Goal: Navigation & Orientation: Find specific page/section

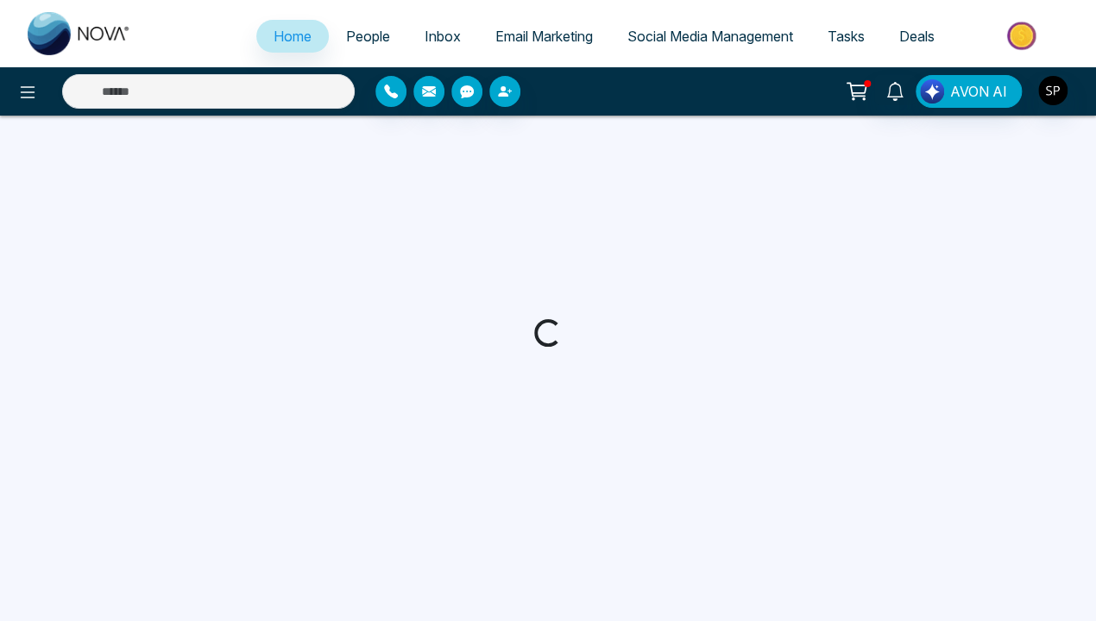
select select "*"
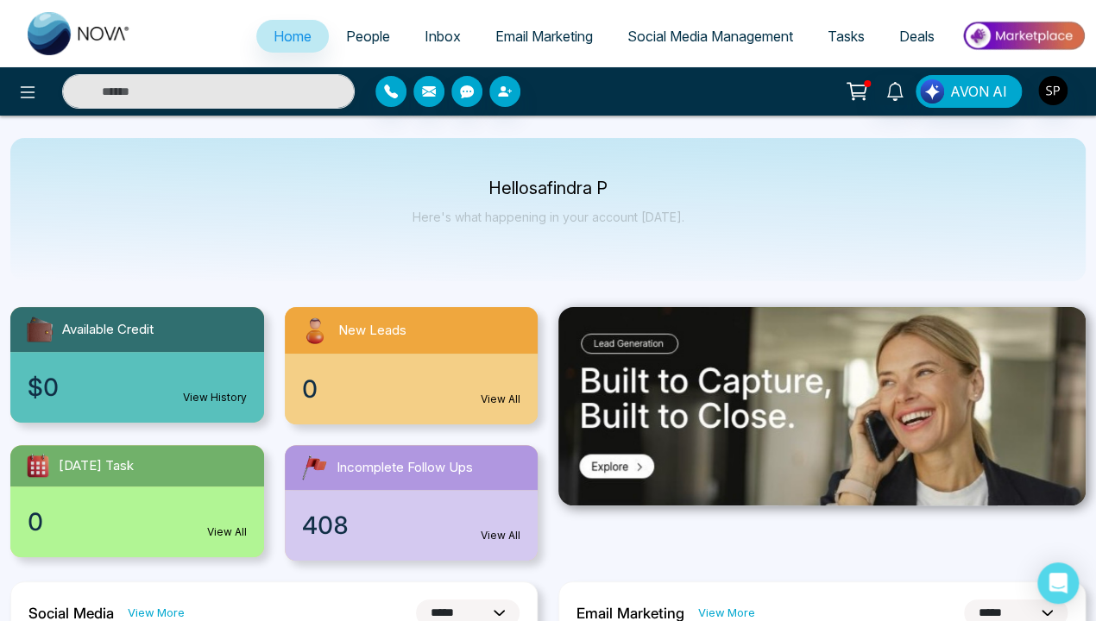
click at [224, 394] on link "View History" at bounding box center [215, 398] width 64 height 16
click at [215, 398] on link "View History" at bounding box center [215, 398] width 64 height 16
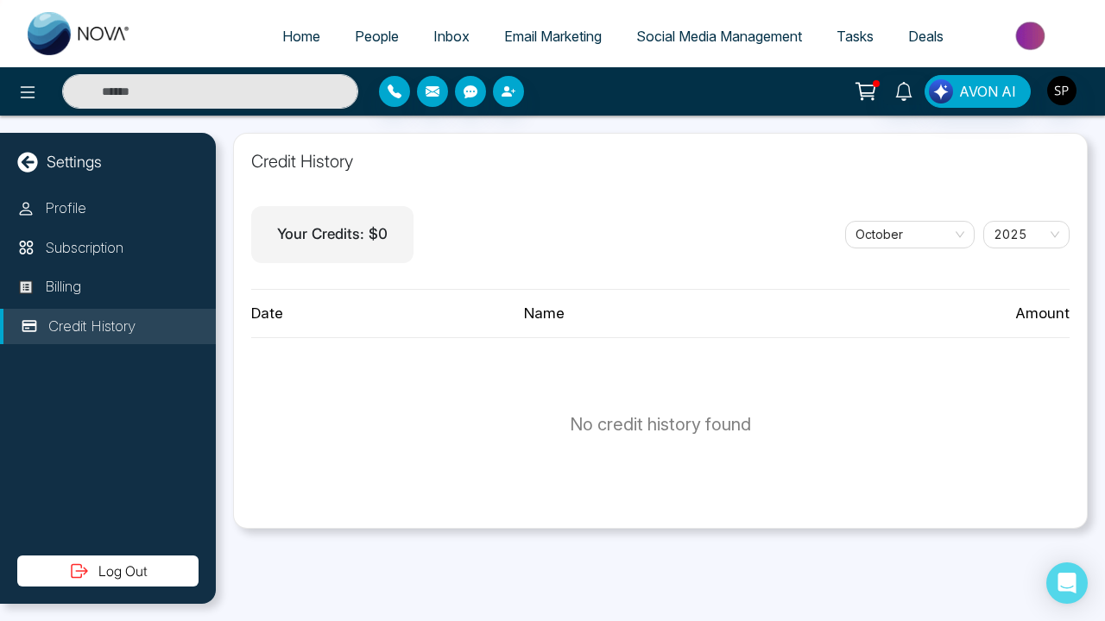
click at [25, 161] on icon at bounding box center [27, 162] width 21 height 21
click at [28, 161] on icon at bounding box center [27, 162] width 21 height 21
select select "*"
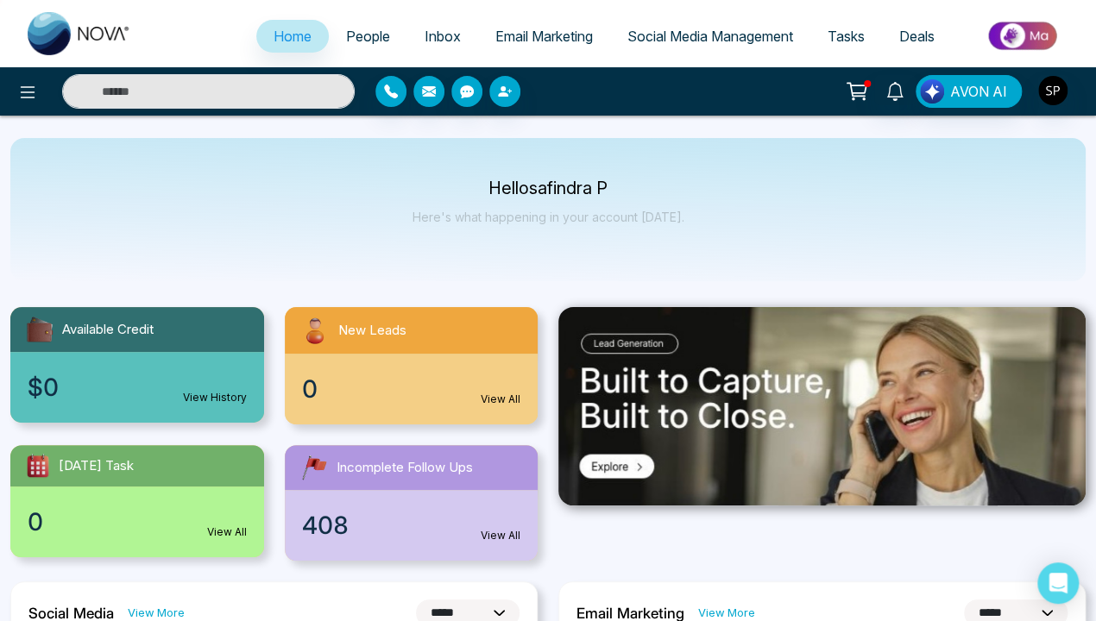
click at [500, 395] on link "View All" at bounding box center [501, 400] width 40 height 16
click at [501, 400] on link "View All" at bounding box center [501, 400] width 40 height 16
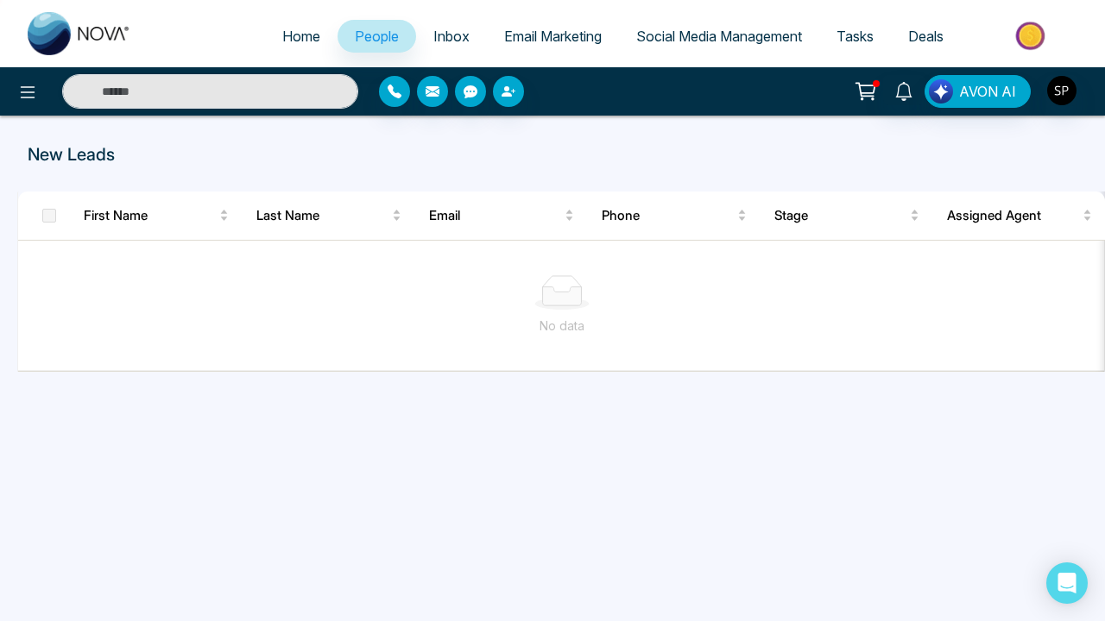
click at [297, 34] on span "Home" at bounding box center [301, 36] width 38 height 17
click at [289, 36] on span "Home" at bounding box center [301, 36] width 38 height 17
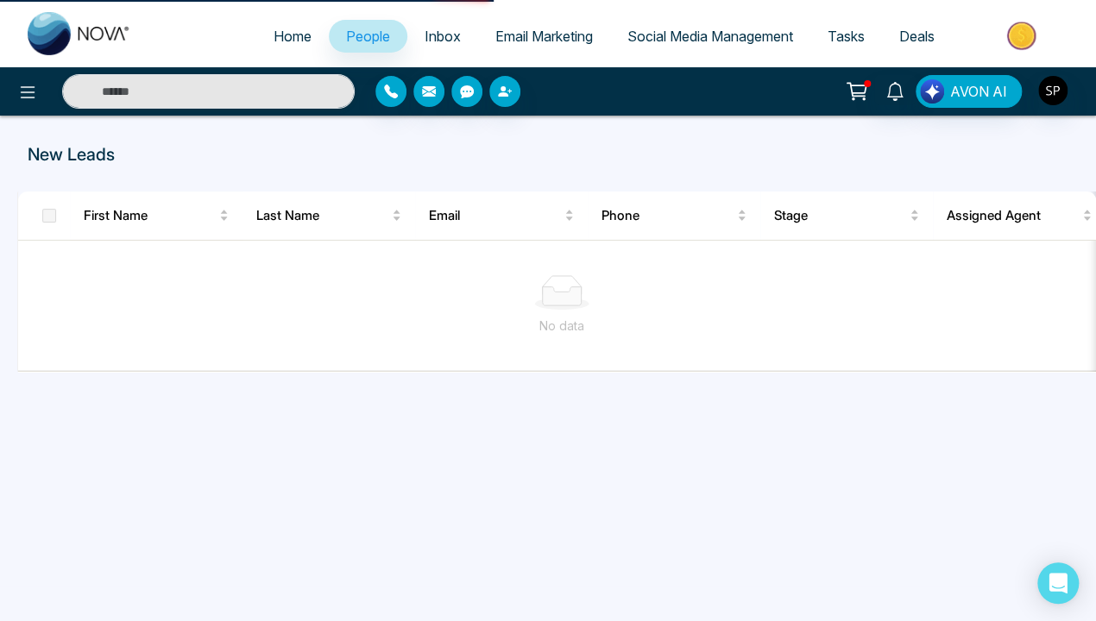
select select "*"
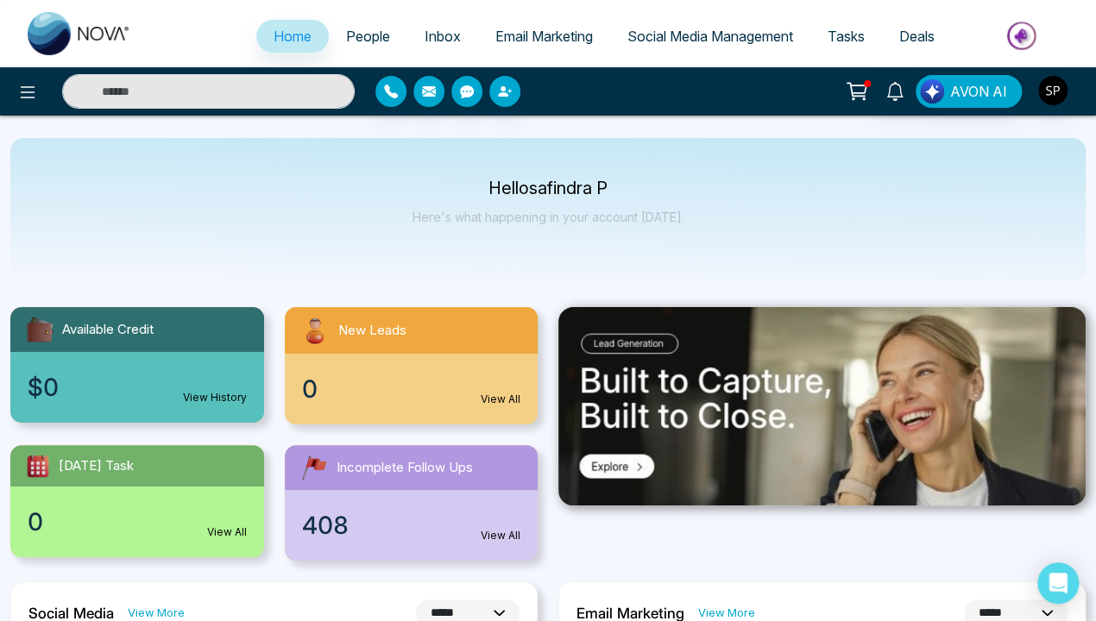
click at [224, 530] on link "View All" at bounding box center [227, 533] width 40 height 16
click at [226, 532] on link "View All" at bounding box center [227, 533] width 40 height 16
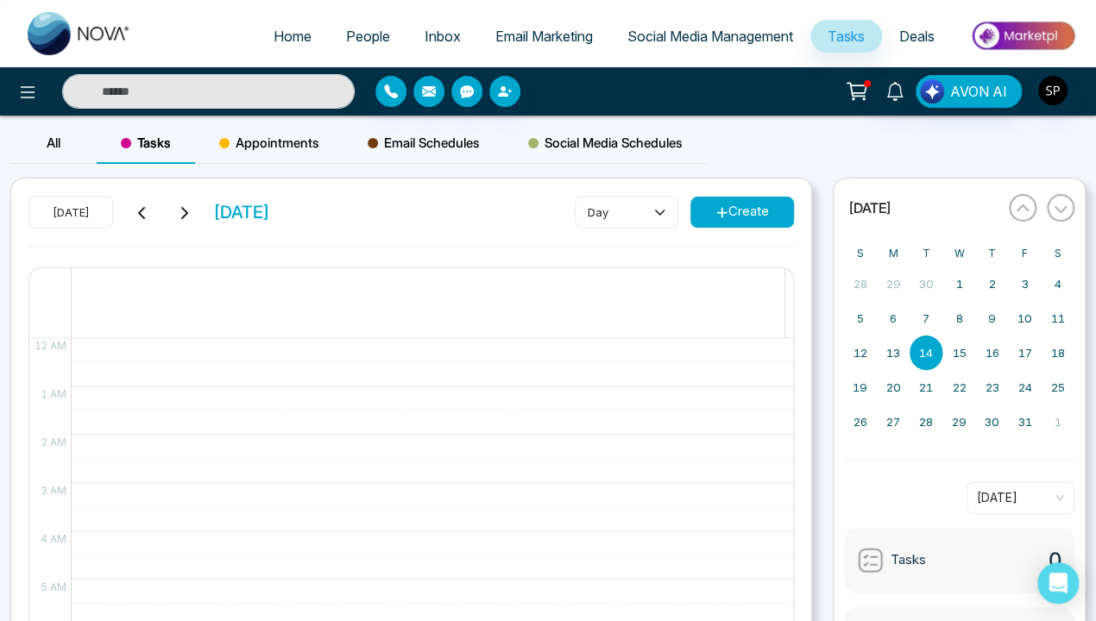
click at [280, 32] on span "Home" at bounding box center [293, 36] width 38 height 17
click at [280, 36] on span "Home" at bounding box center [293, 36] width 38 height 17
select select "*"
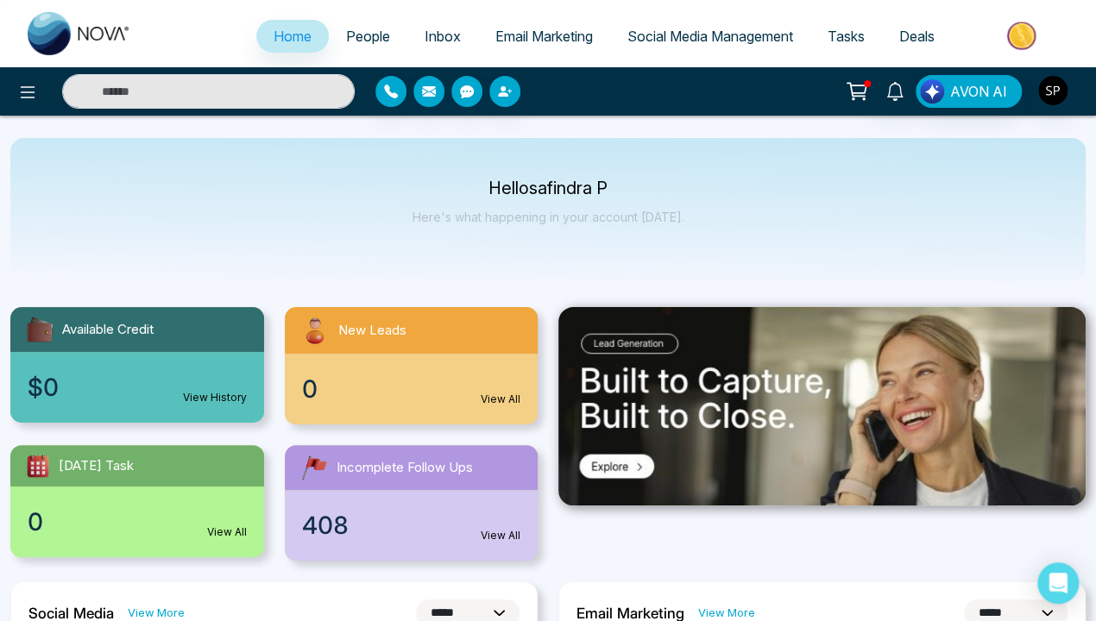
click at [499, 532] on link "View All" at bounding box center [501, 536] width 40 height 16
click at [501, 536] on link "View All" at bounding box center [501, 536] width 40 height 16
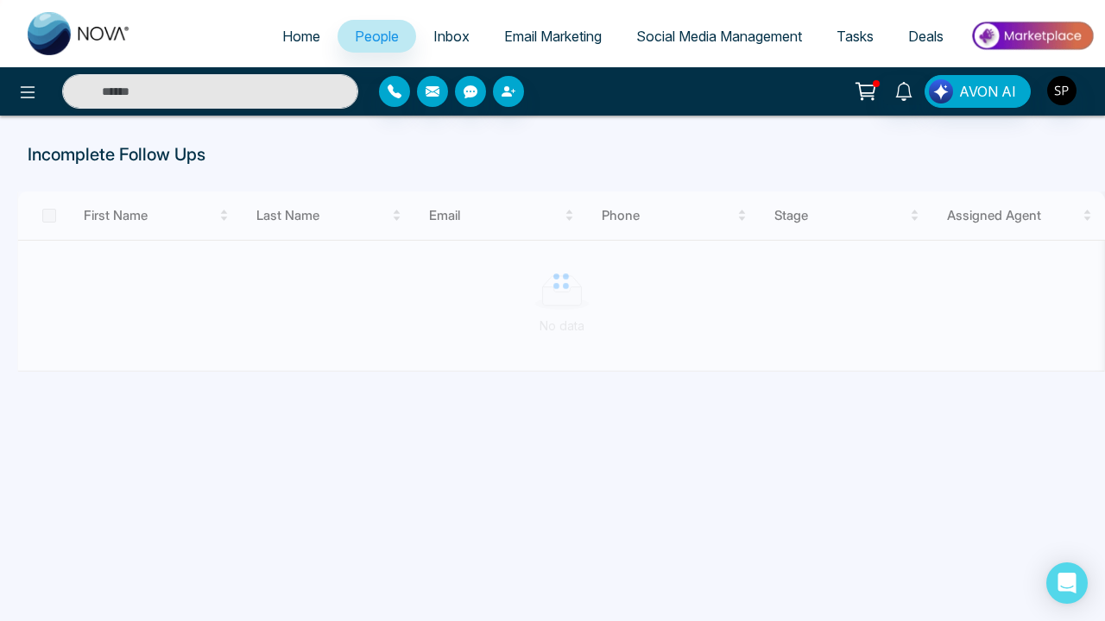
click at [282, 33] on span "Home" at bounding box center [301, 36] width 38 height 17
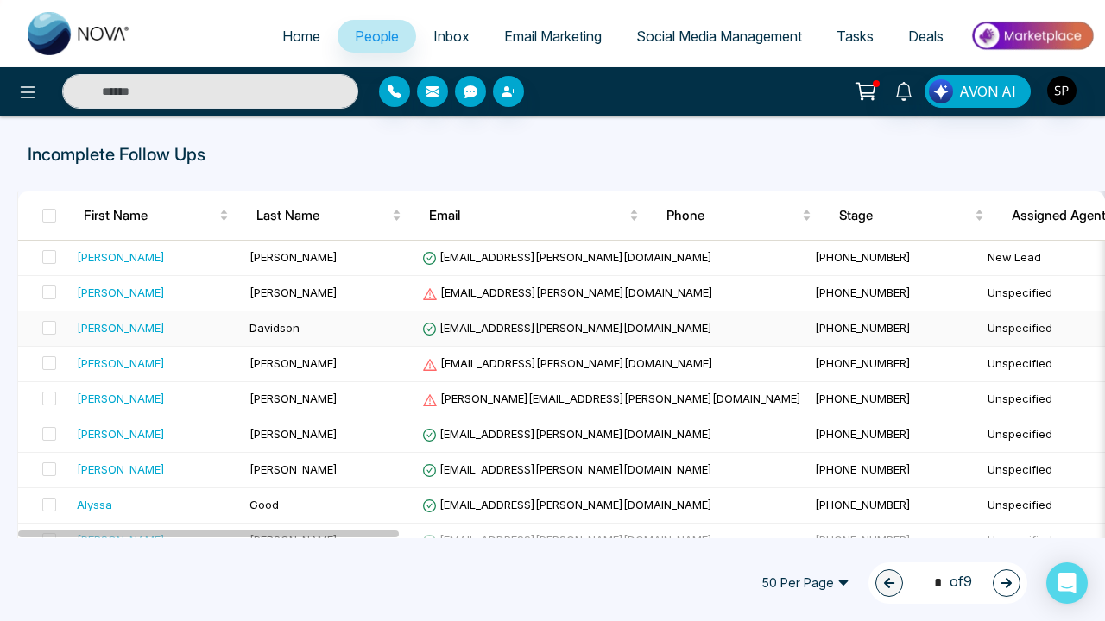
click at [289, 36] on span "Home" at bounding box center [301, 36] width 38 height 17
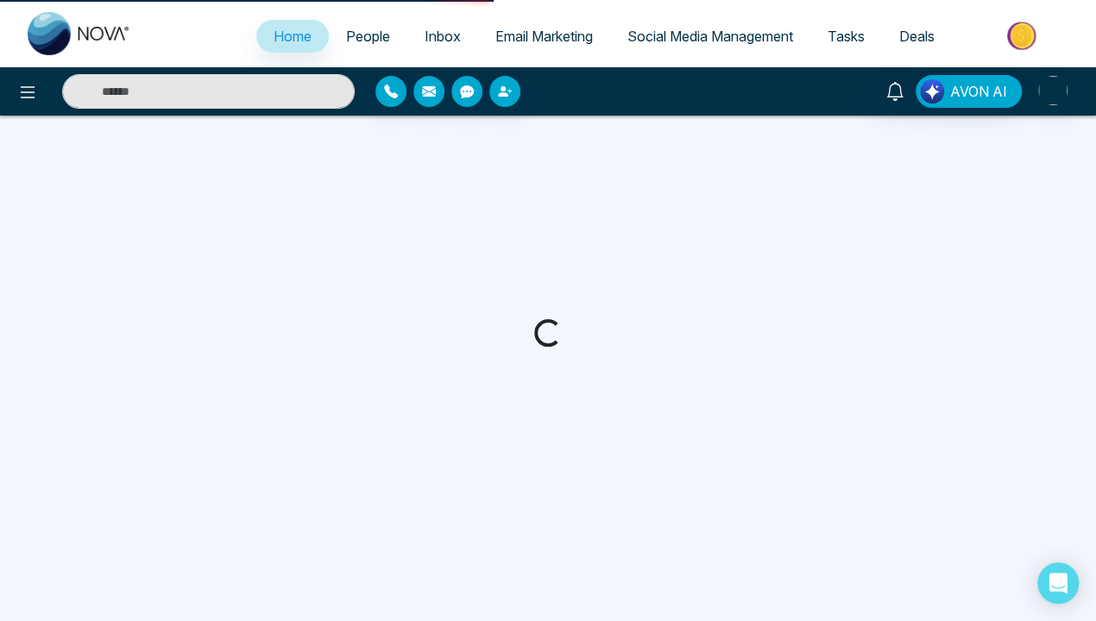
select select "*"
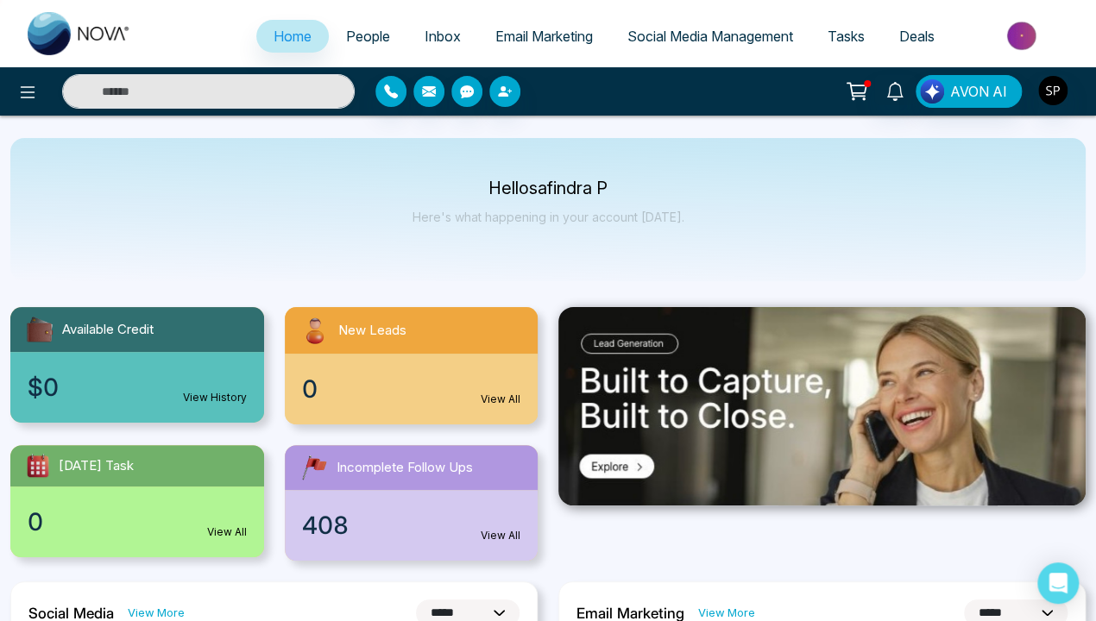
click at [614, 465] on img at bounding box center [821, 406] width 527 height 198
click at [822, 406] on img at bounding box center [821, 406] width 527 height 198
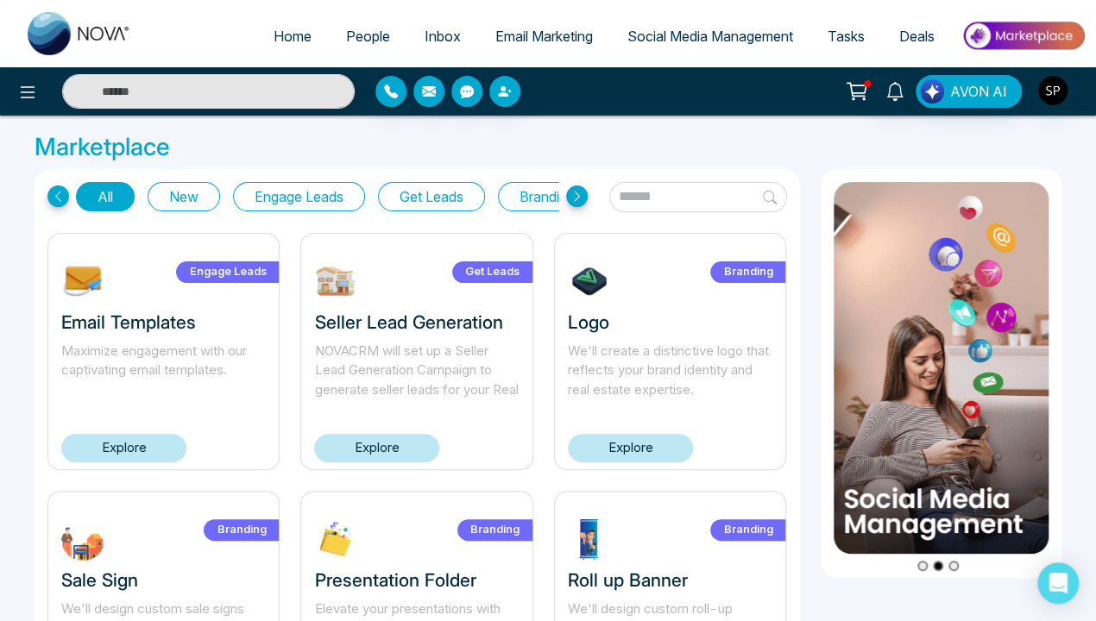
click at [283, 33] on span "Home" at bounding box center [293, 36] width 38 height 17
click at [280, 36] on span "Home" at bounding box center [293, 36] width 38 height 17
select select "*"
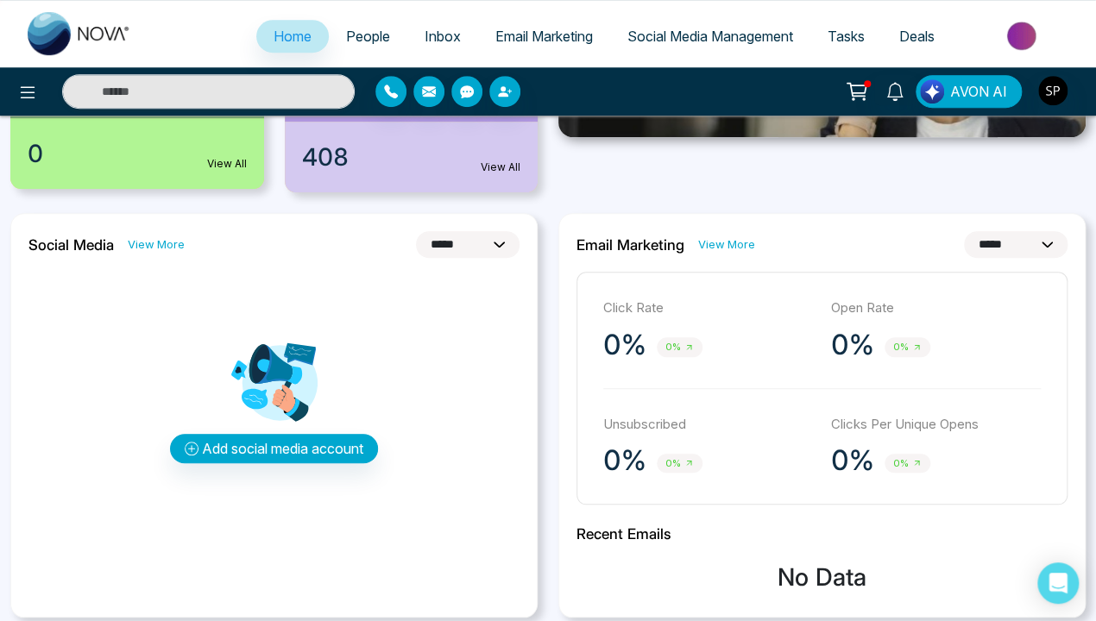
scroll to position [345, 0]
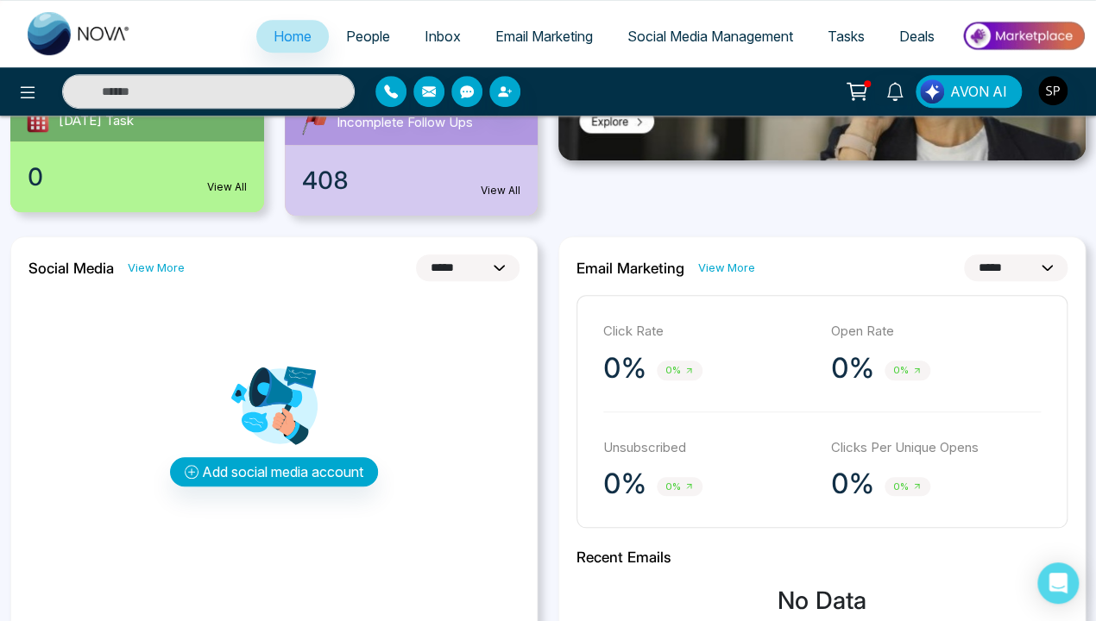
click at [148, 261] on link "View More" at bounding box center [156, 268] width 57 height 16
click at [154, 268] on link "View More" at bounding box center [156, 268] width 57 height 16
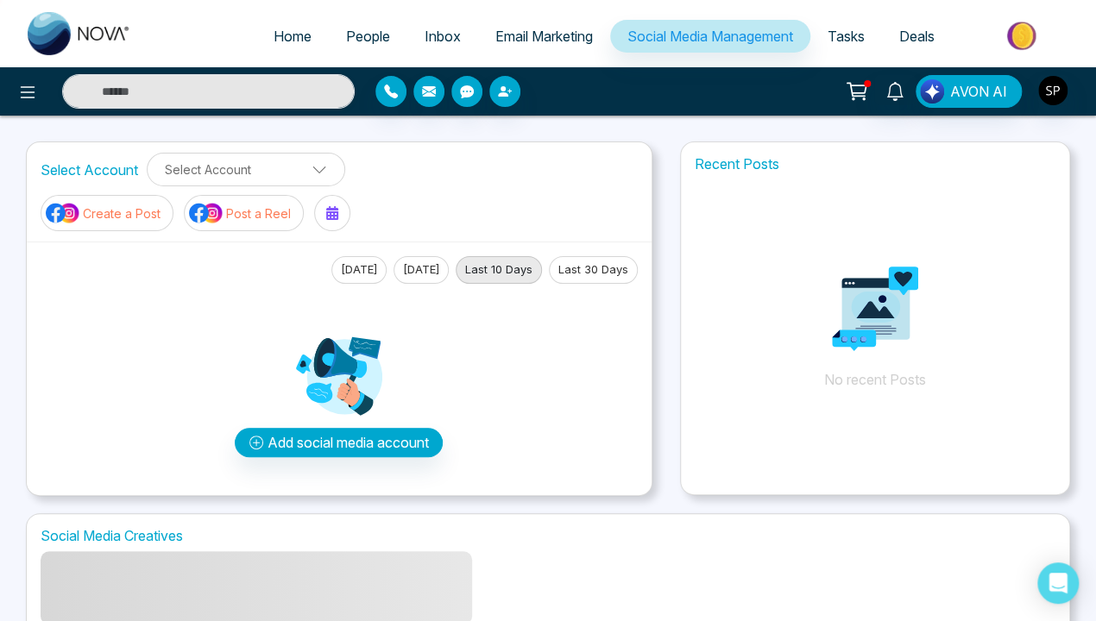
click at [280, 28] on span "Home" at bounding box center [293, 36] width 38 height 17
click at [280, 36] on span "Home" at bounding box center [293, 36] width 38 height 17
select select "*"
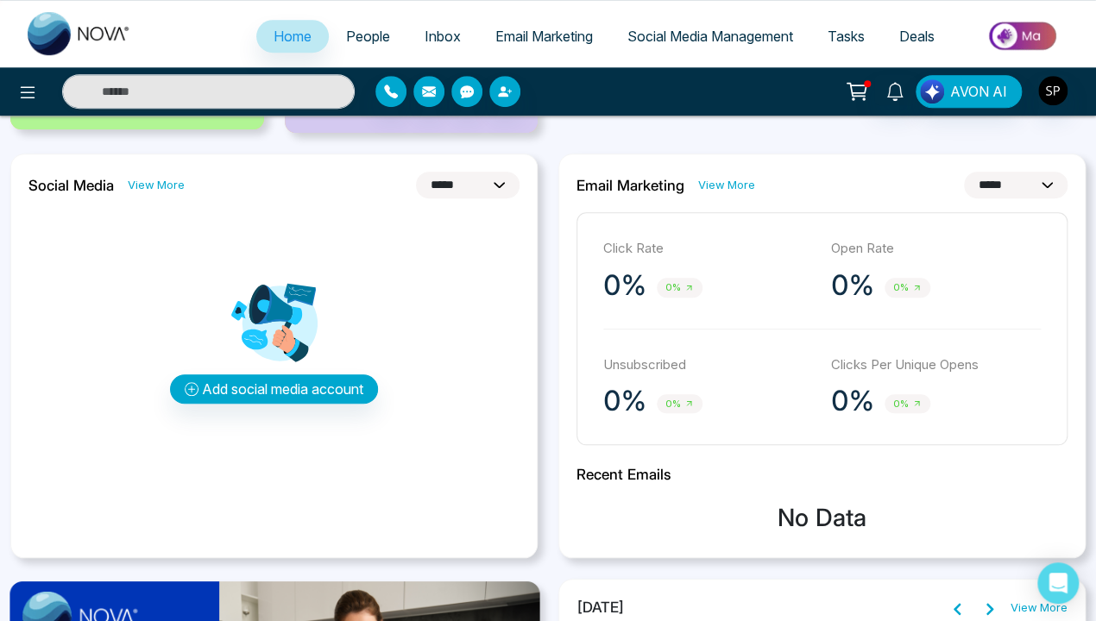
scroll to position [431, 0]
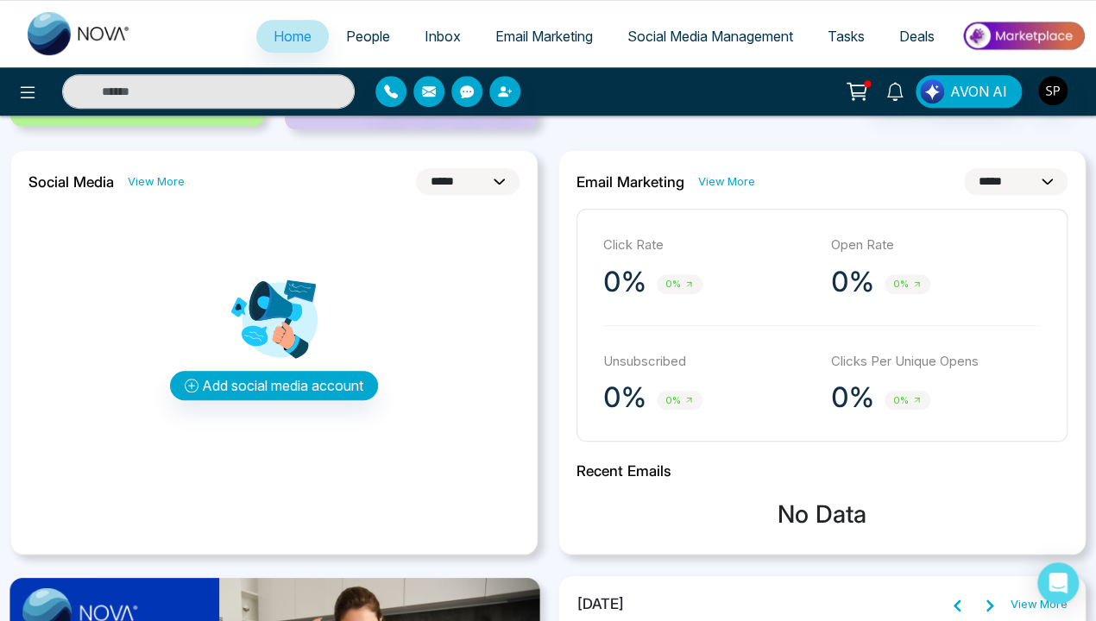
click at [727, 179] on link "View More" at bounding box center [726, 181] width 57 height 16
click at [724, 181] on link "View More" at bounding box center [726, 181] width 57 height 16
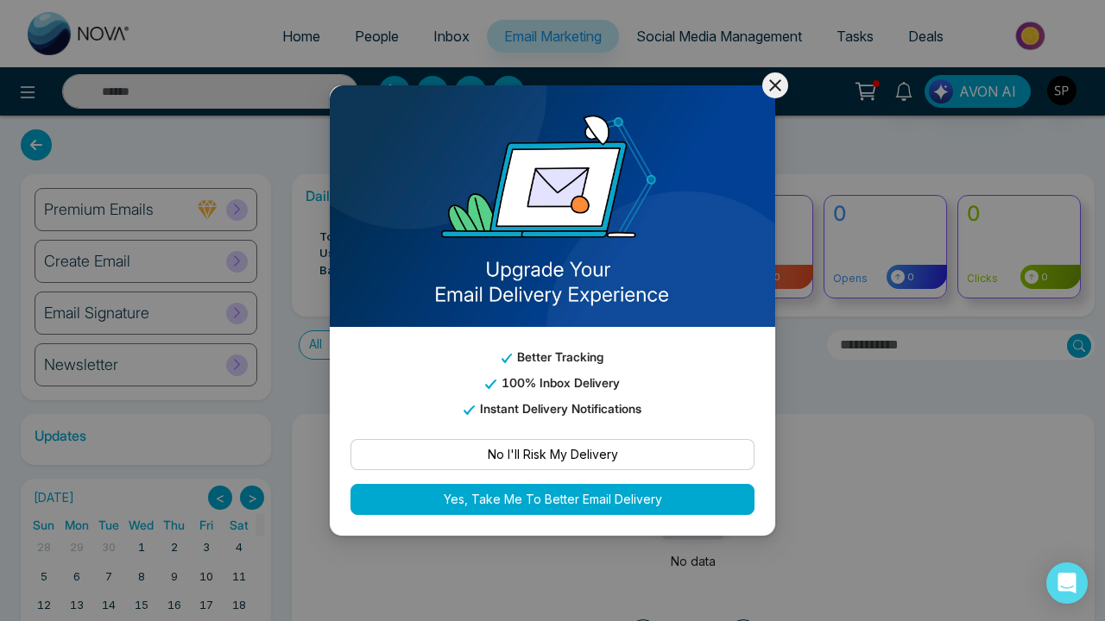
select select "*"
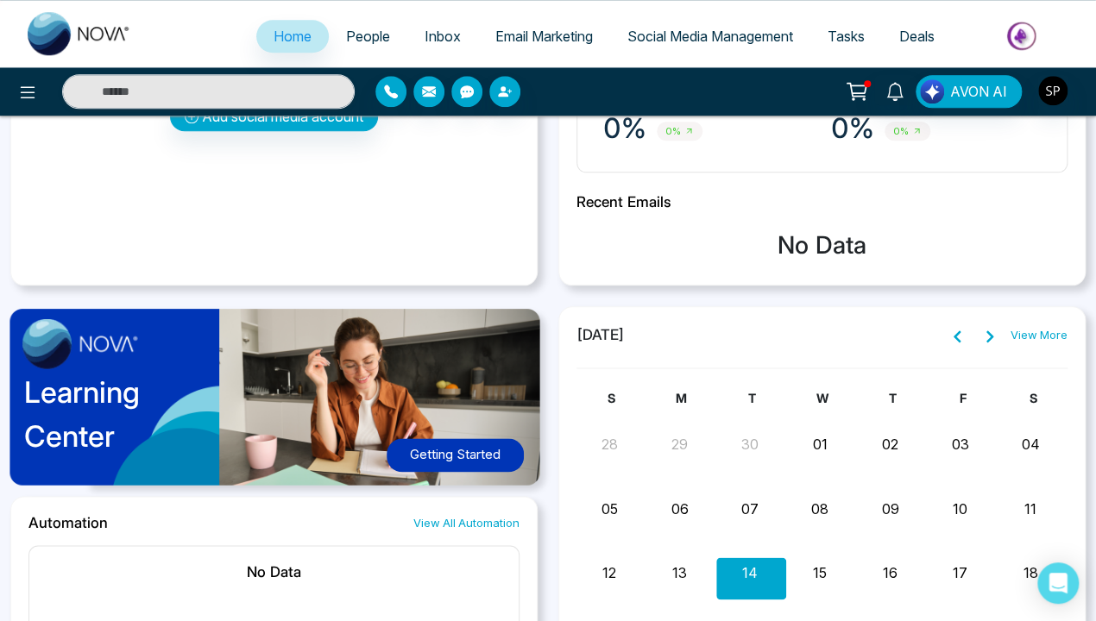
scroll to position [863, 0]
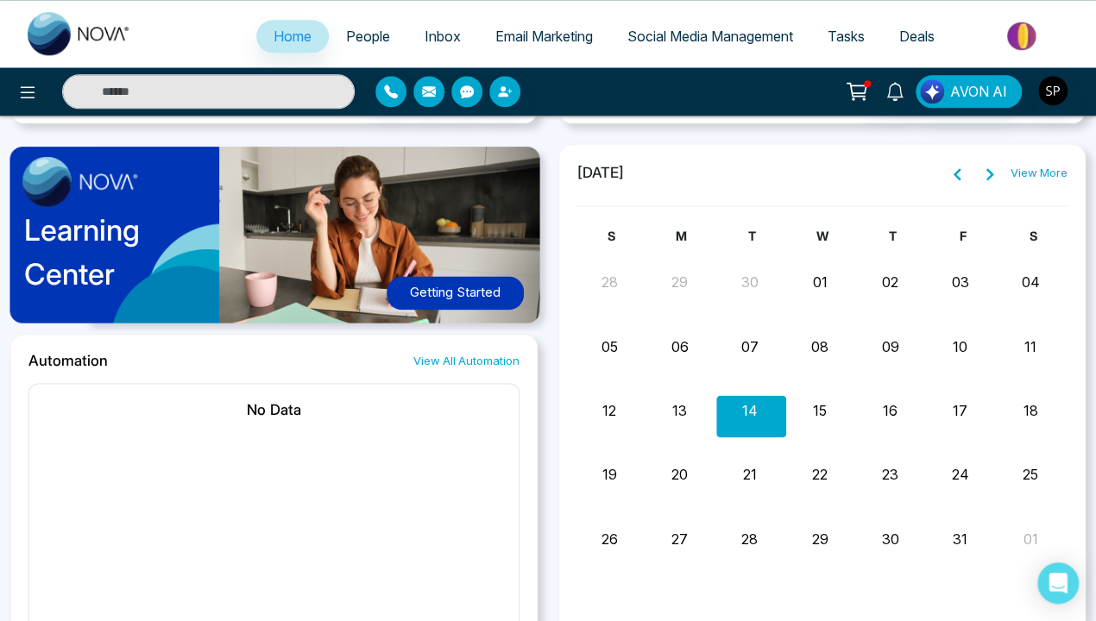
click at [453, 287] on button "Getting Started" at bounding box center [455, 293] width 137 height 34
click at [454, 292] on button "Getting Started" at bounding box center [455, 293] width 137 height 34
click at [470, 353] on link "View All Automation" at bounding box center [466, 361] width 106 height 16
click at [466, 359] on link "View All Automation" at bounding box center [466, 361] width 106 height 16
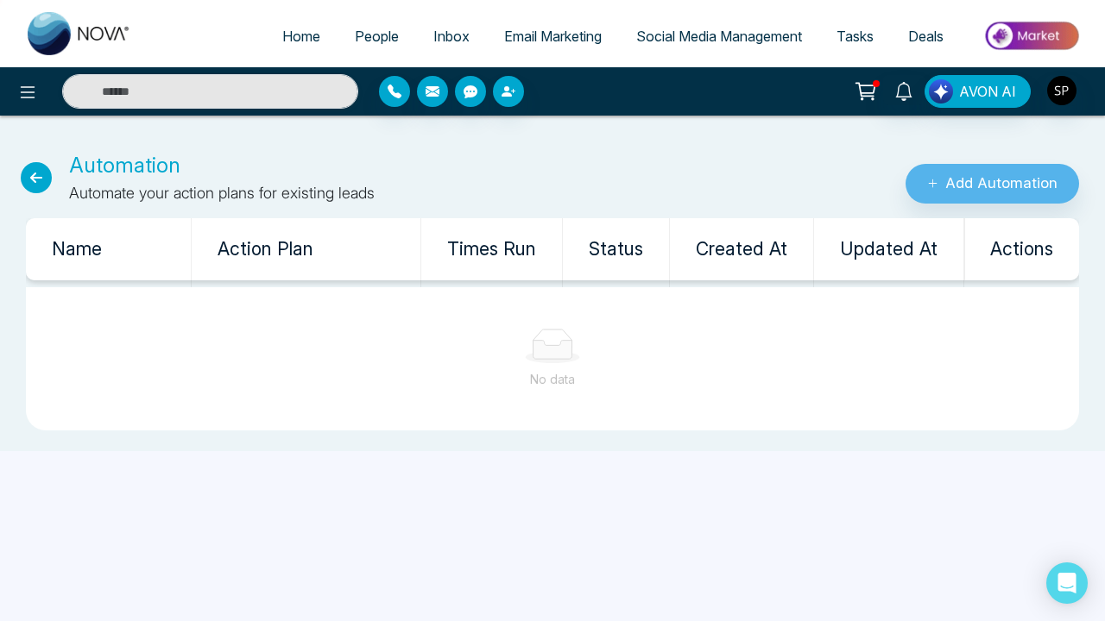
click at [45, 174] on icon at bounding box center [36, 177] width 31 height 31
click at [36, 177] on icon at bounding box center [36, 177] width 31 height 31
select select "*"
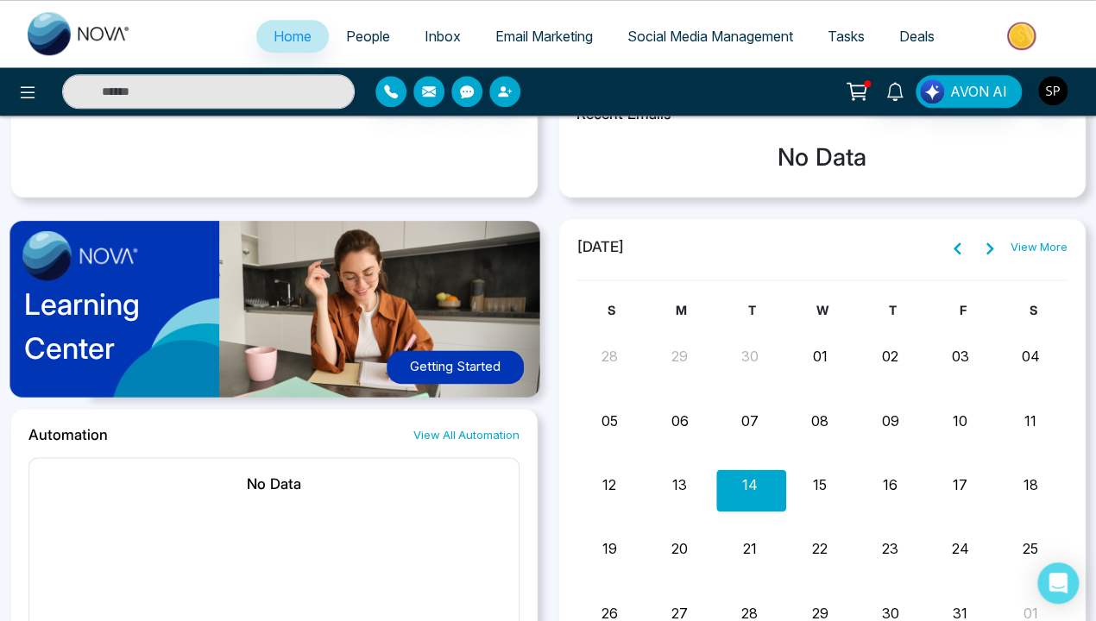
scroll to position [788, 0]
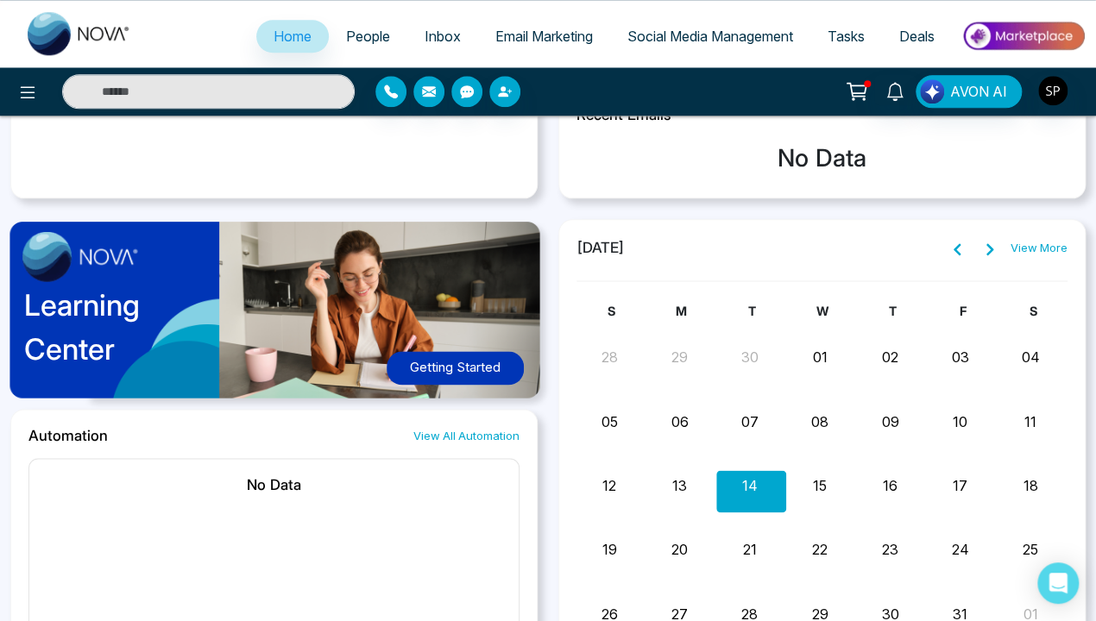
click at [1042, 242] on link "View More" at bounding box center [1038, 248] width 57 height 17
click at [1039, 246] on link "View More" at bounding box center [1038, 248] width 57 height 17
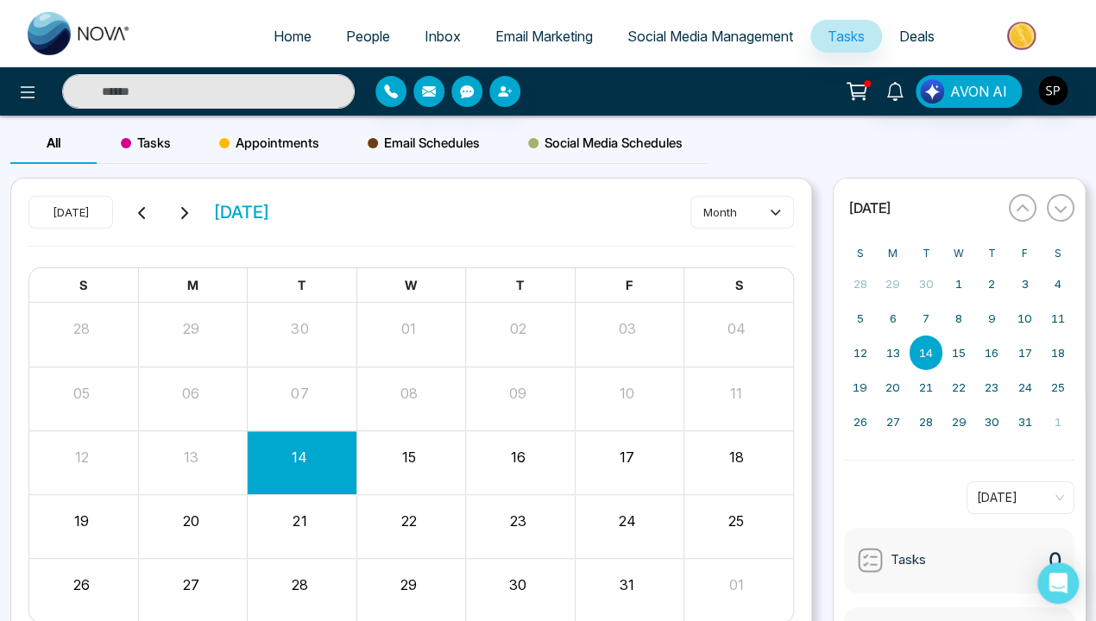
select select "*"
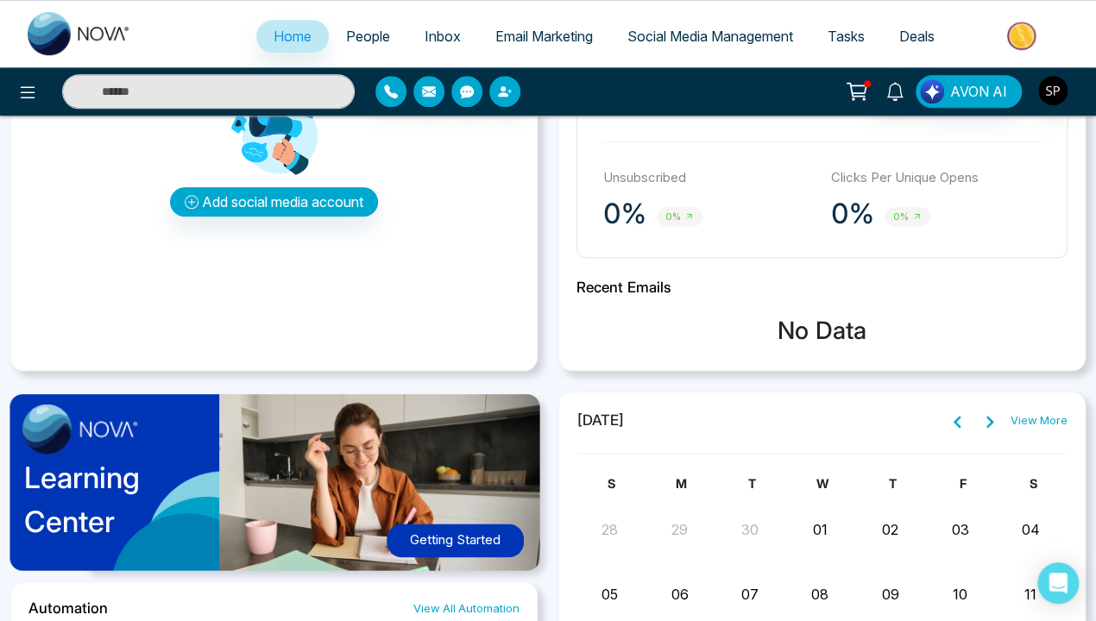
scroll to position [529, 0]
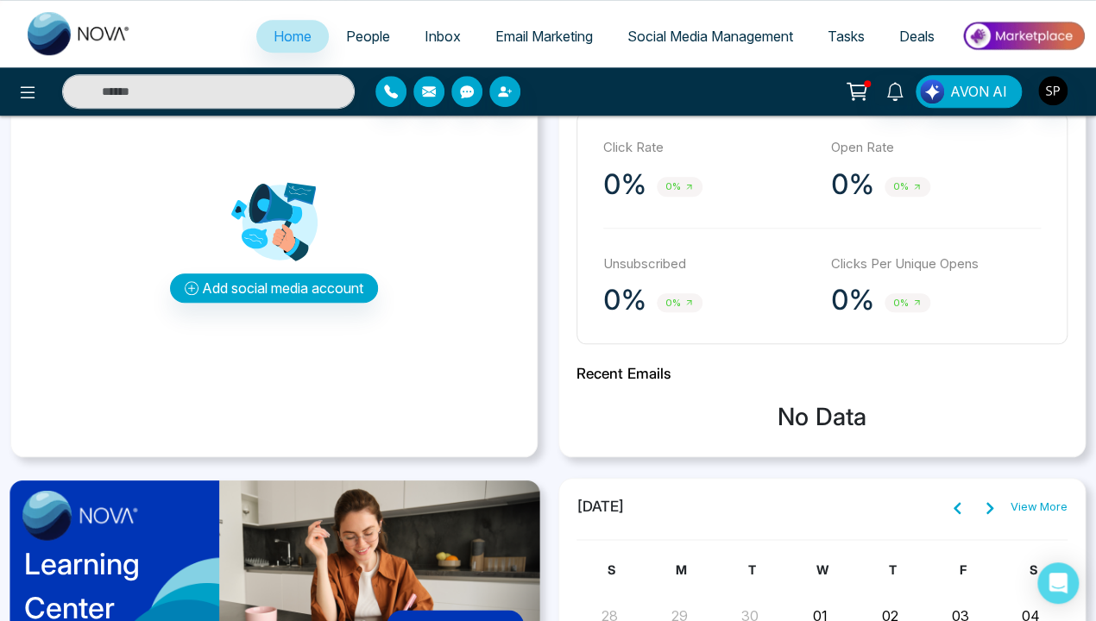
click at [498, 8] on x-pw-glass at bounding box center [548, 310] width 1096 height 621
